Goal: Task Accomplishment & Management: Manage account settings

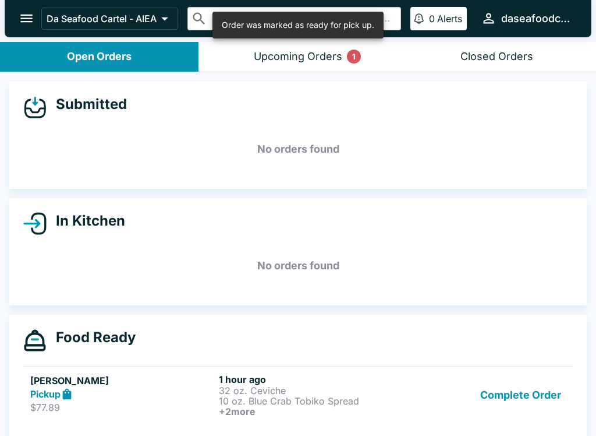
click at [293, 56] on div "Upcoming Orders 1" at bounding box center [298, 56] width 89 height 13
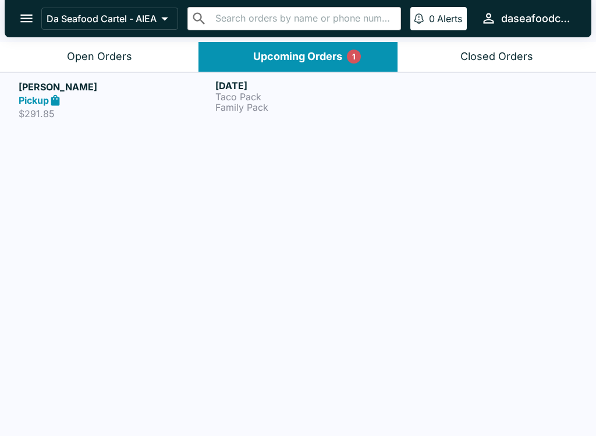
click at [237, 117] on div "[DATE] Taco Pack Family Pack" at bounding box center [311, 100] width 192 height 40
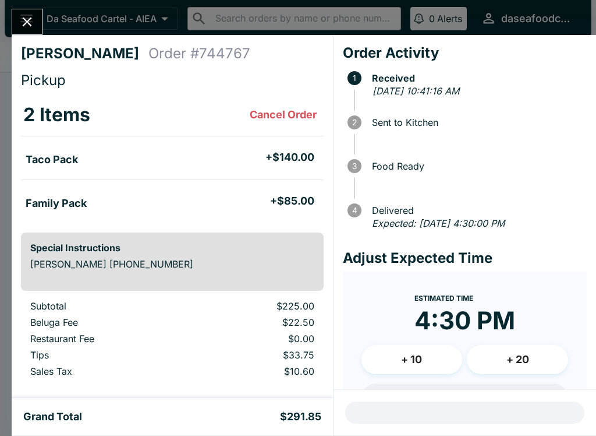
click at [26, 19] on icon "Close" at bounding box center [27, 22] width 16 height 16
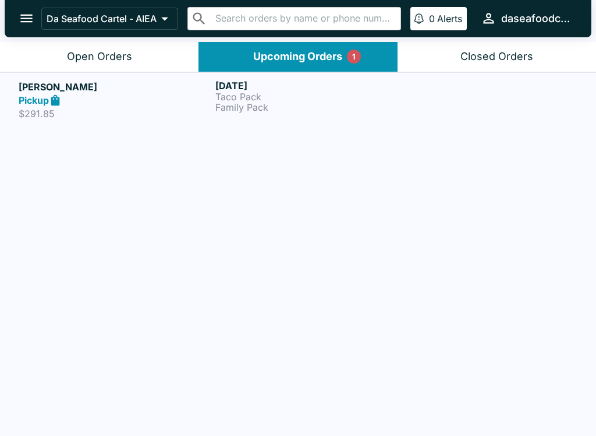
click at [38, 57] on button "Open Orders" at bounding box center [99, 57] width 199 height 30
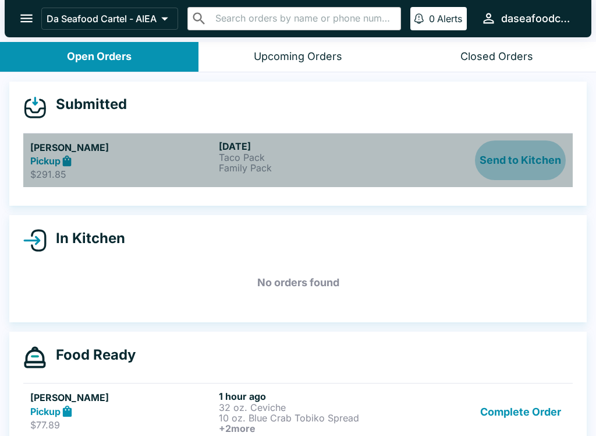
click at [540, 164] on button "Send to Kitchen" at bounding box center [520, 160] width 91 height 40
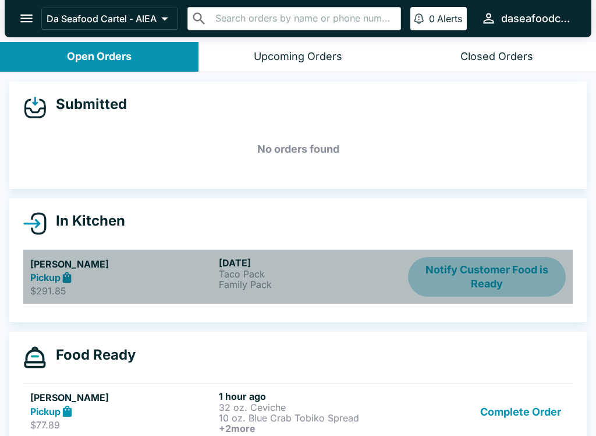
click at [505, 268] on button "Notify Customer Food is Ready" at bounding box center [487, 277] width 158 height 40
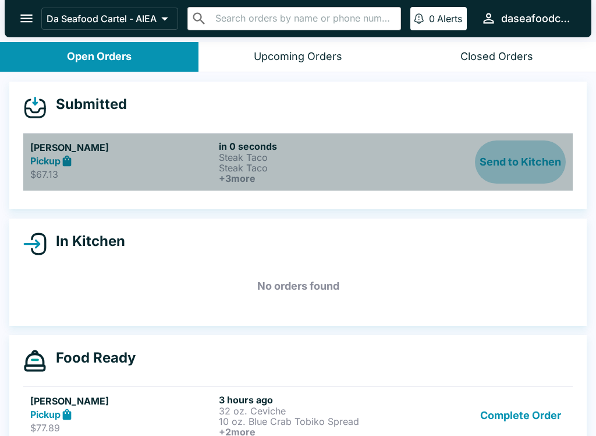
click at [541, 143] on button "Send to Kitchen" at bounding box center [520, 161] width 91 height 43
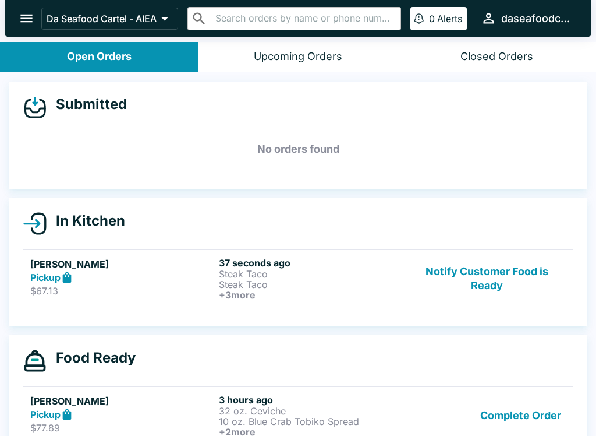
click at [97, 268] on h5 "[PERSON_NAME]" at bounding box center [122, 264] width 184 height 14
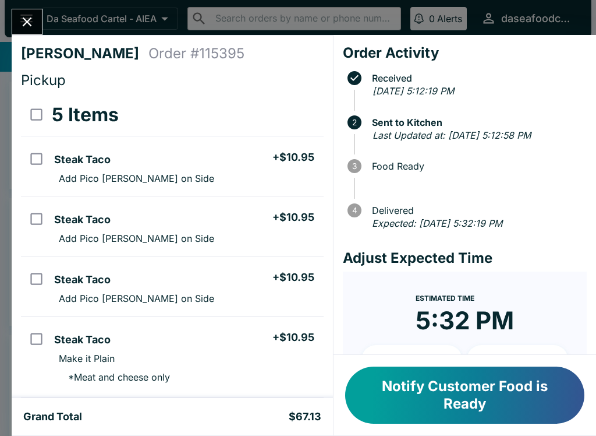
click at [26, 21] on icon "Close" at bounding box center [27, 21] width 9 height 9
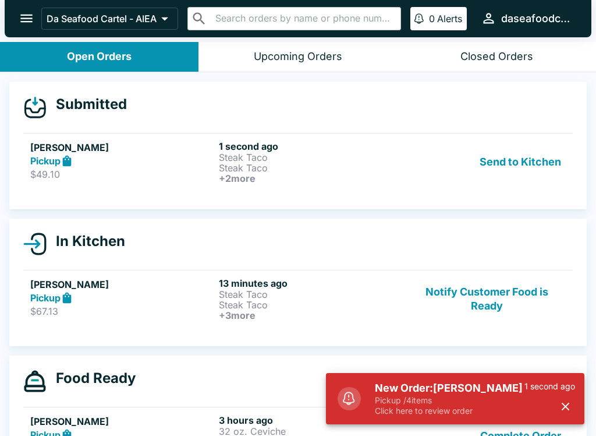
click at [512, 137] on link "[PERSON_NAME] Pickup $49.10 1 second ago Steak Taco Steak Taco + 2 more Send to…" at bounding box center [298, 162] width 550 height 58
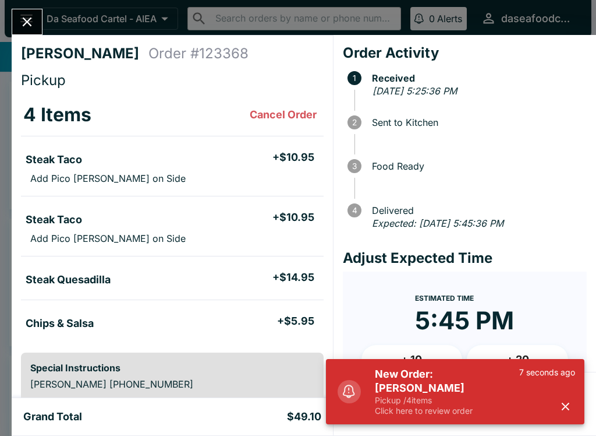
click at [30, 26] on icon "Close" at bounding box center [27, 22] width 16 height 16
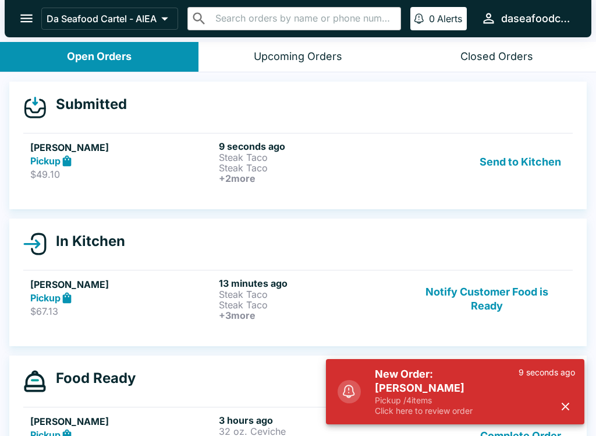
click at [531, 153] on button "Send to Kitchen" at bounding box center [520, 161] width 91 height 43
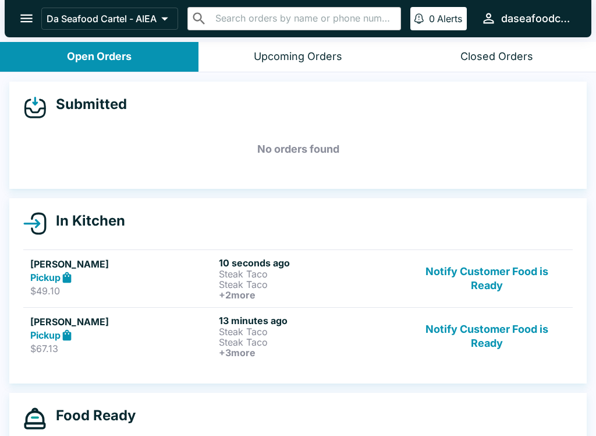
click at [146, 275] on div "Pickup" at bounding box center [122, 277] width 184 height 13
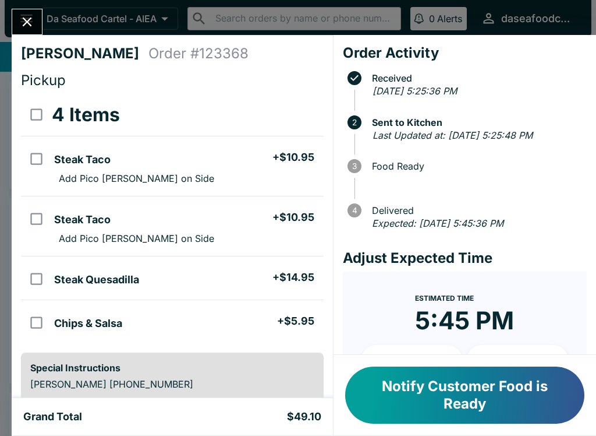
click at [33, 31] on button "Close" at bounding box center [27, 21] width 30 height 25
click at [38, 37] on div "[PERSON_NAME] Order # 123368 Pickup 4 Items Steak Taco + $10.95 Add Pico [PERSO…" at bounding box center [172, 216] width 321 height 363
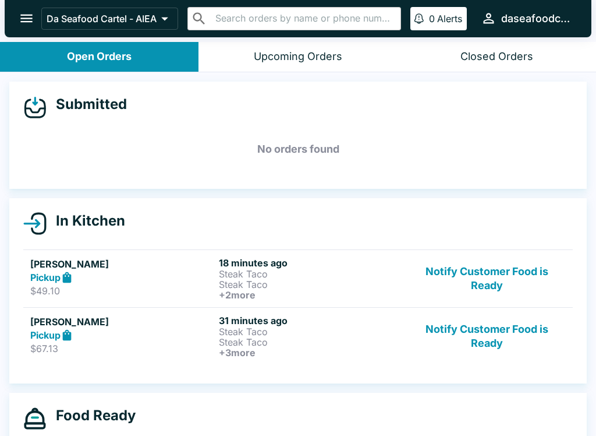
click at [292, 274] on p "Steak Taco" at bounding box center [311, 273] width 184 height 10
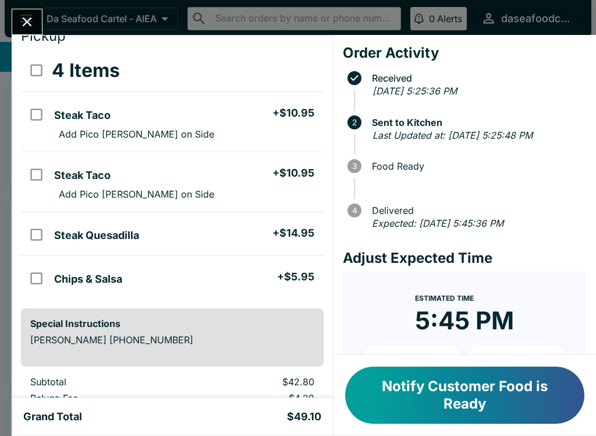
scroll to position [47, 0]
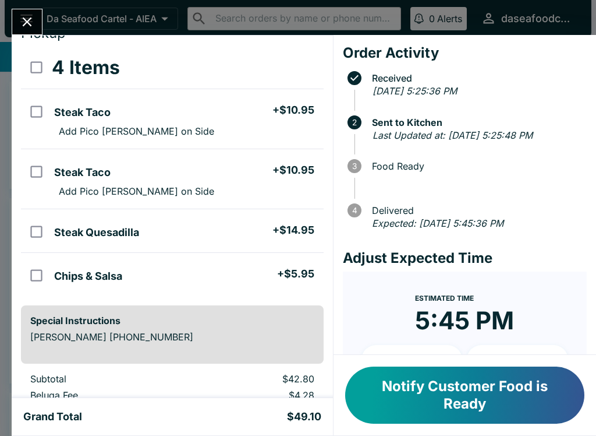
click at [26, 30] on icon "Close" at bounding box center [27, 22] width 16 height 16
